Goal: Obtain resource: Download file/media

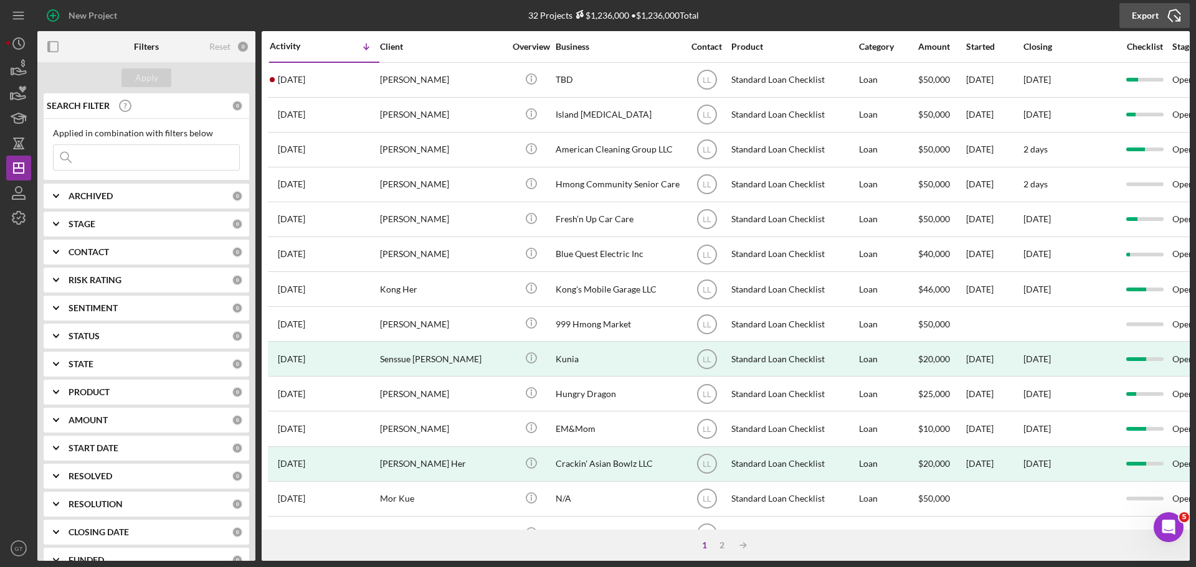
click at [1162, 14] on icon "Icon/Export" at bounding box center [1174, 15] width 31 height 31
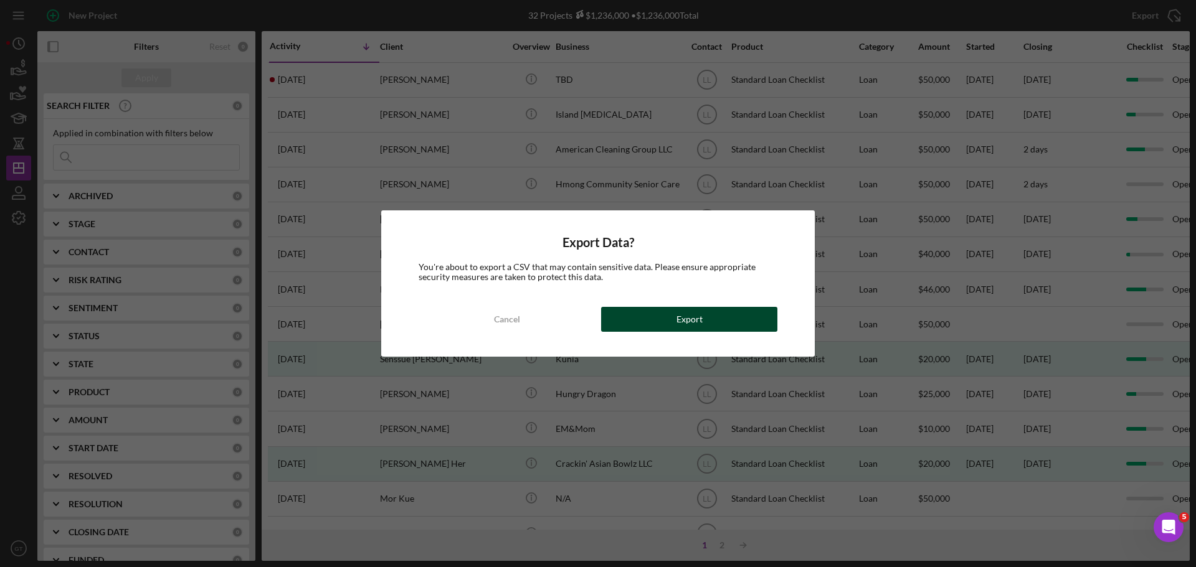
click at [644, 322] on button "Export" at bounding box center [689, 319] width 176 height 25
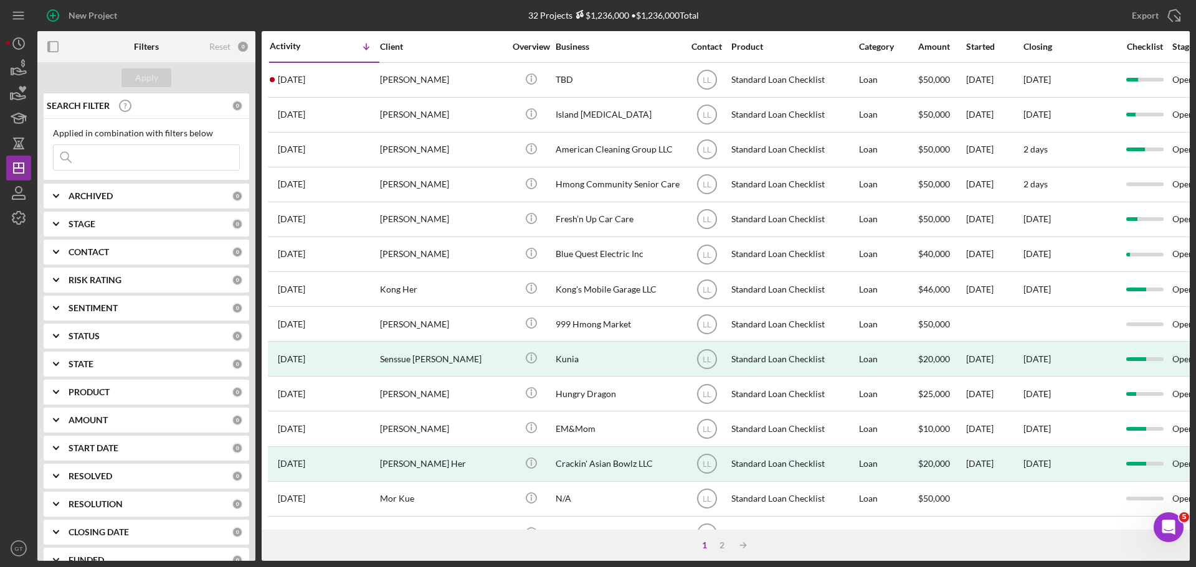
click at [103, 336] on div "STATUS" at bounding box center [150, 336] width 163 height 10
click at [85, 392] on label "Ongoing" at bounding box center [156, 387] width 167 height 12
click at [66, 392] on input "Ongoing" at bounding box center [60, 387] width 12 height 12
checkbox input "true"
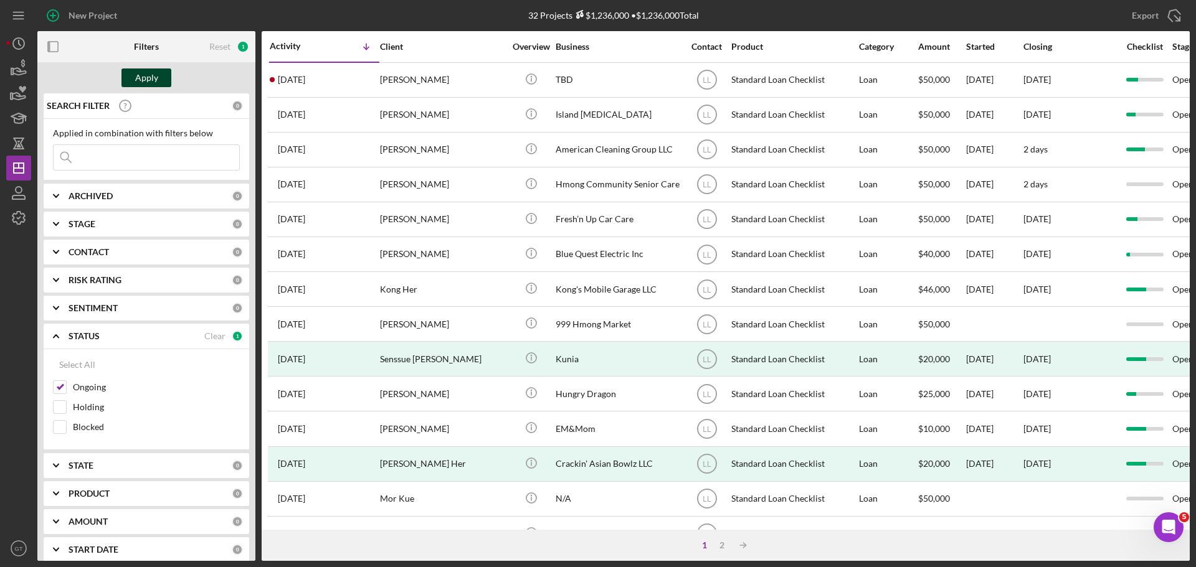
click at [143, 81] on div "Apply" at bounding box center [146, 78] width 23 height 19
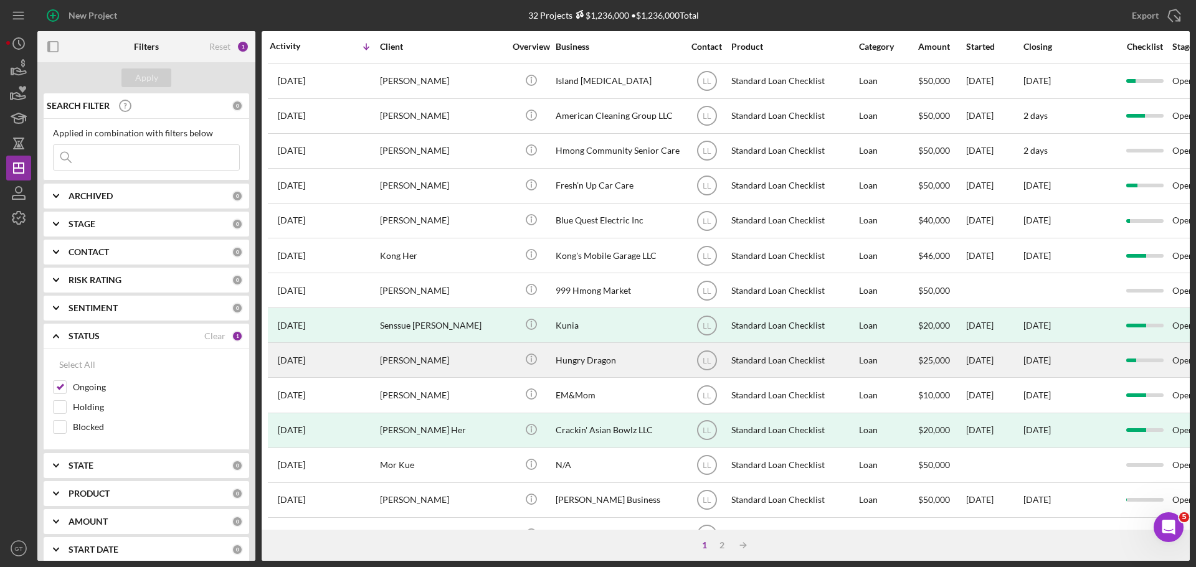
scroll to position [62, 0]
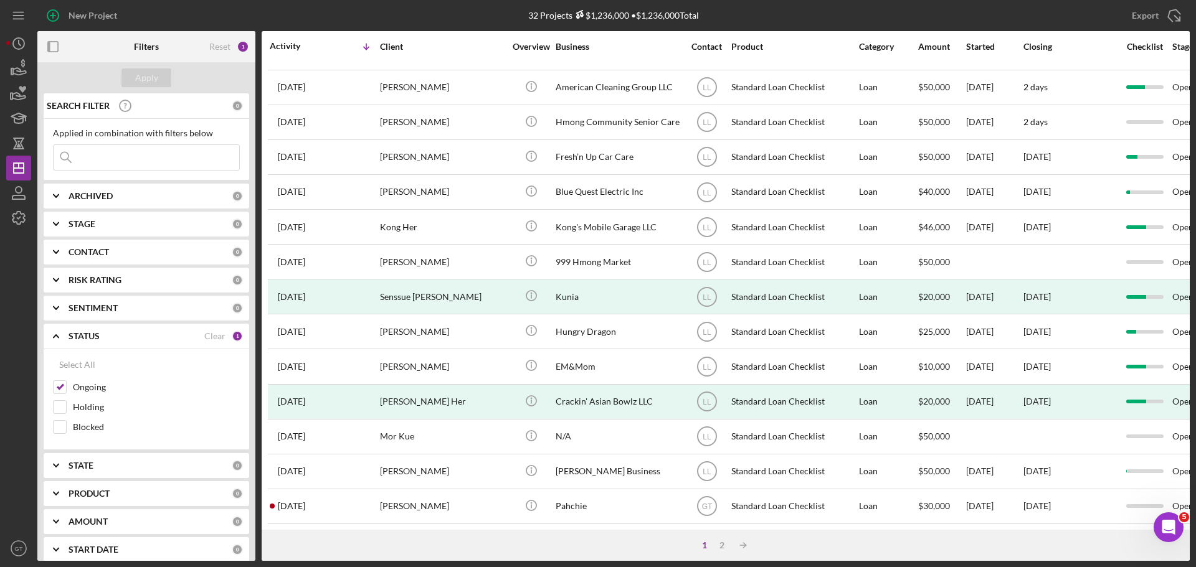
click at [131, 339] on div "STATUS" at bounding box center [137, 336] width 136 height 10
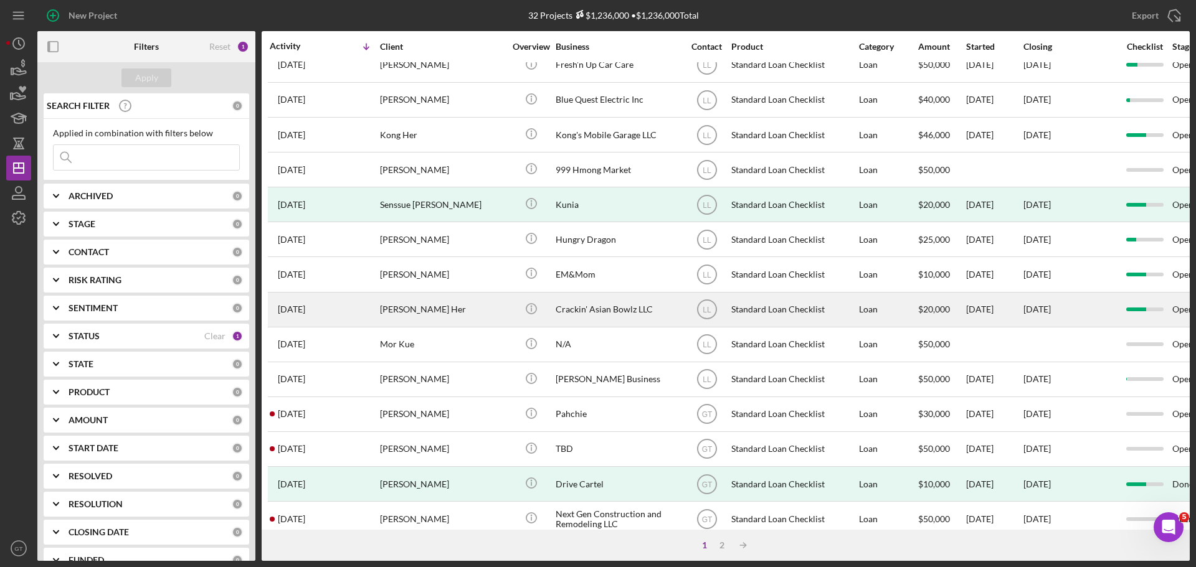
scroll to position [187, 0]
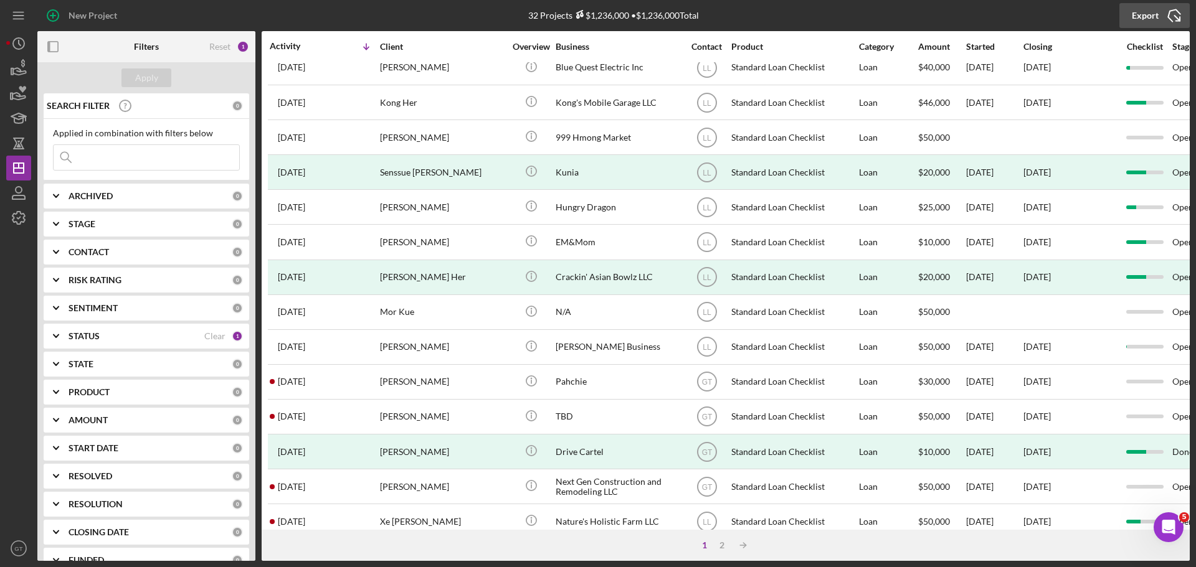
click at [1150, 15] on div "Export" at bounding box center [1145, 15] width 27 height 25
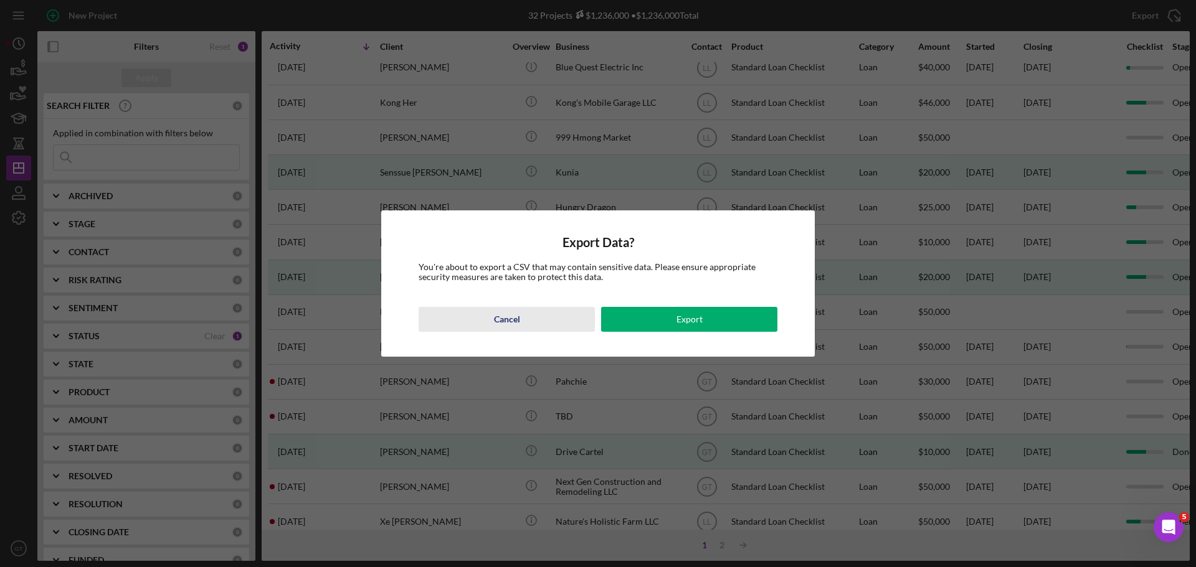
click at [563, 326] on button "Cancel" at bounding box center [507, 319] width 176 height 25
